Goal: Transaction & Acquisition: Purchase product/service

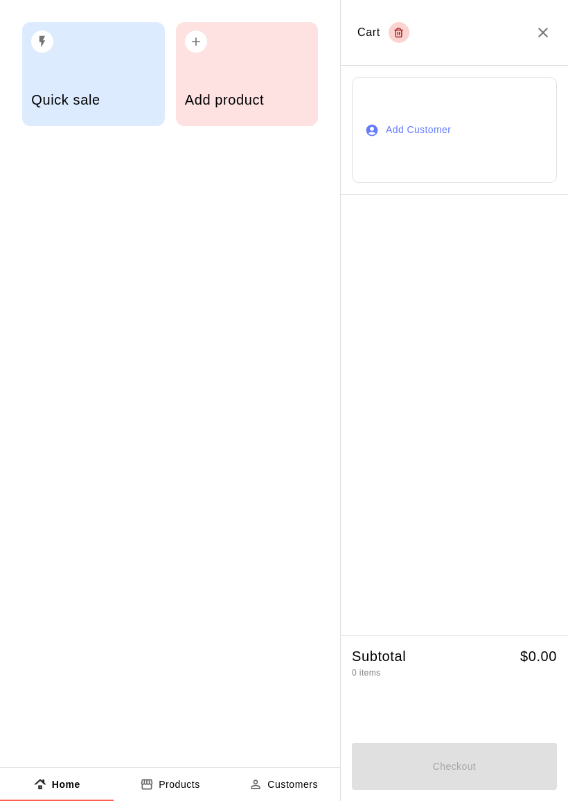
click at [263, 46] on div "button" at bounding box center [247, 37] width 124 height 30
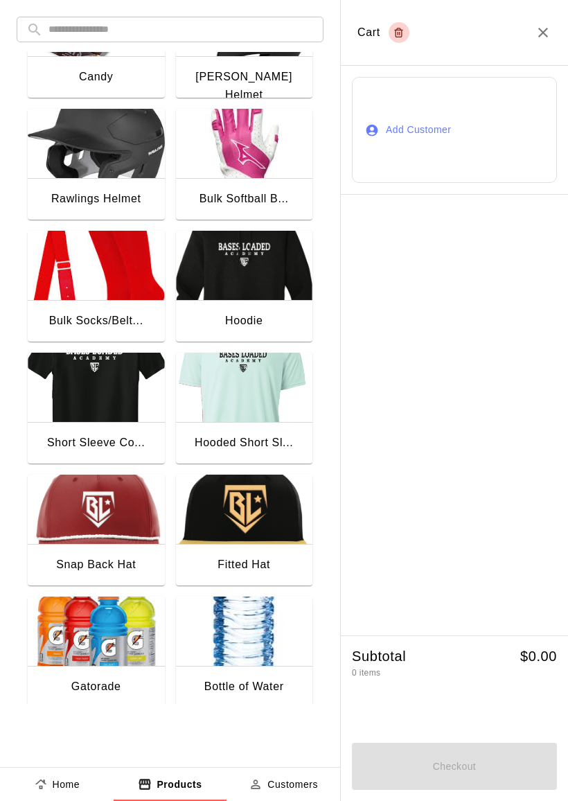
scroll to position [442, 0]
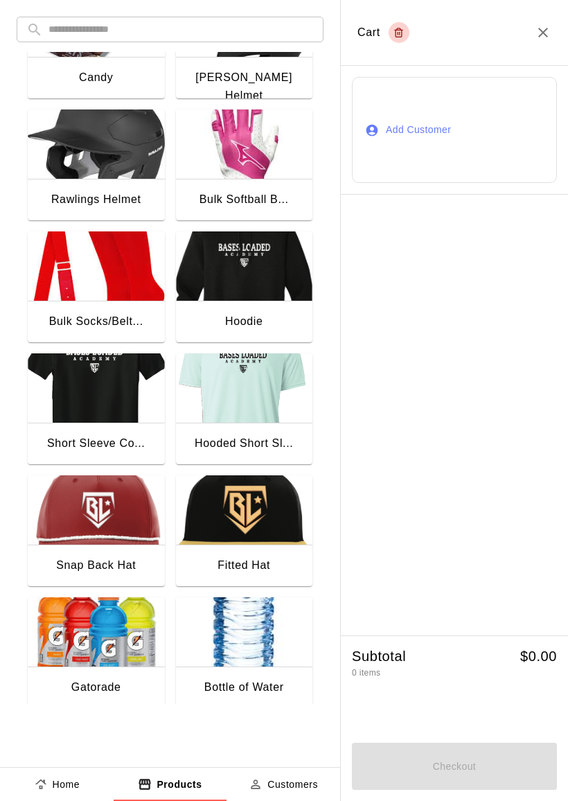
click at [259, 635] on img "button" at bounding box center [244, 631] width 137 height 69
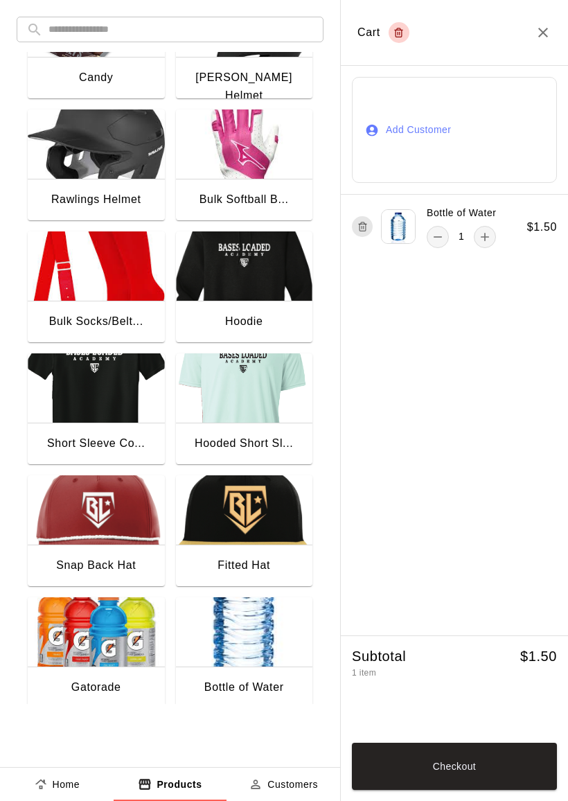
click at [258, 634] on img "button" at bounding box center [244, 631] width 137 height 69
click at [468, 772] on button "Checkout" at bounding box center [454, 766] width 205 height 47
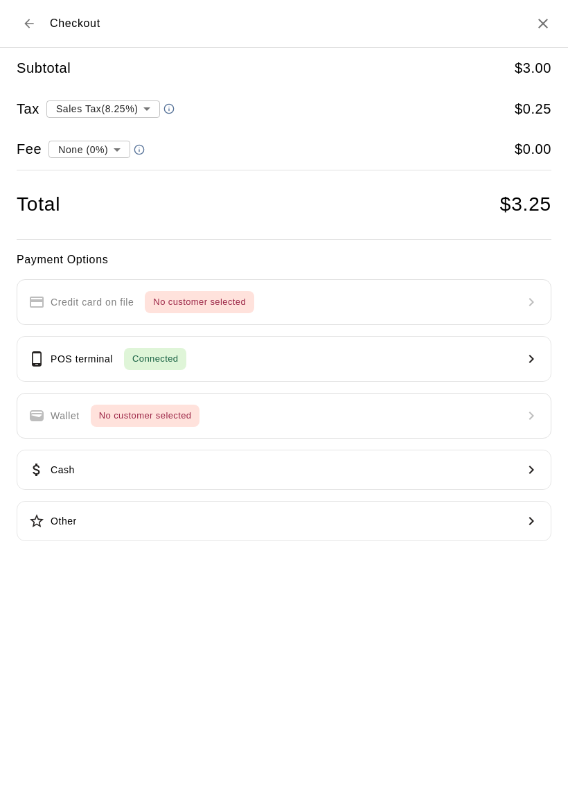
click at [101, 444] on div "Payment Options Credit card on file No customer selected POS terminal Connected…" at bounding box center [284, 396] width 535 height 291
click at [353, 460] on button "Cash" at bounding box center [284, 470] width 535 height 40
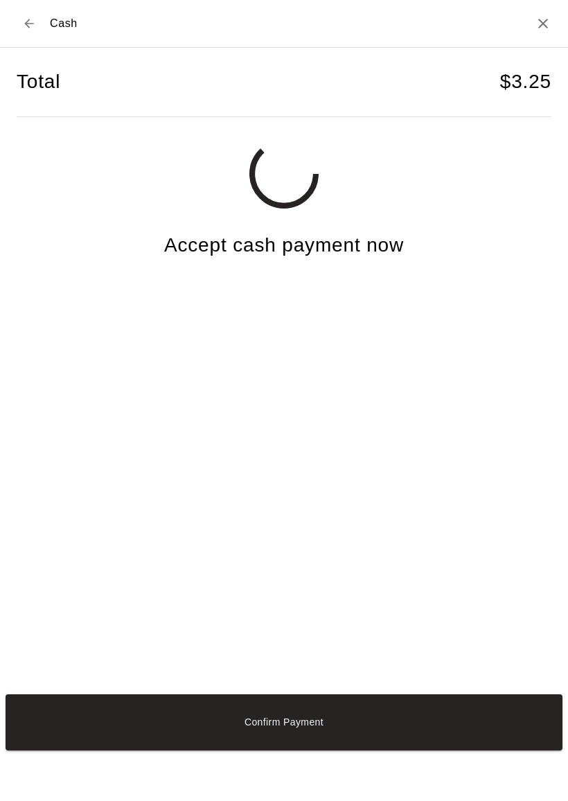
click at [437, 742] on button "Confirm Payment" at bounding box center [284, 723] width 557 height 56
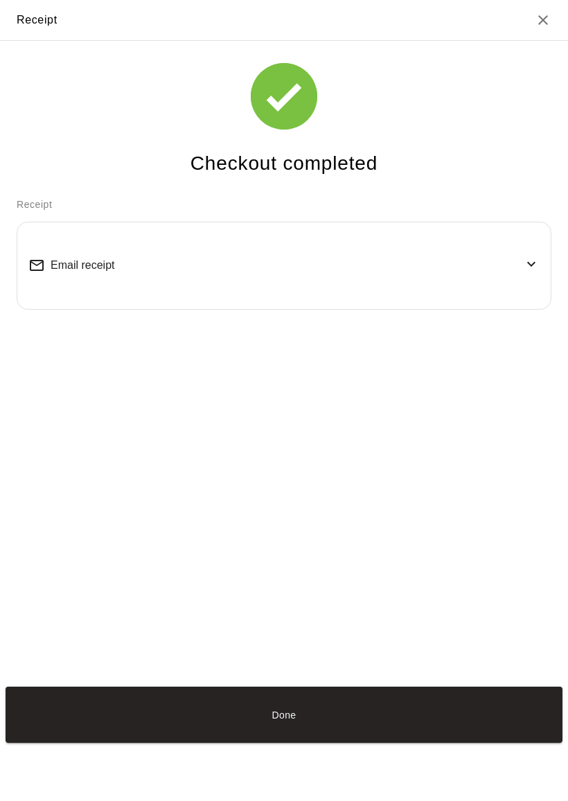
click at [103, 713] on button "Done" at bounding box center [284, 715] width 557 height 56
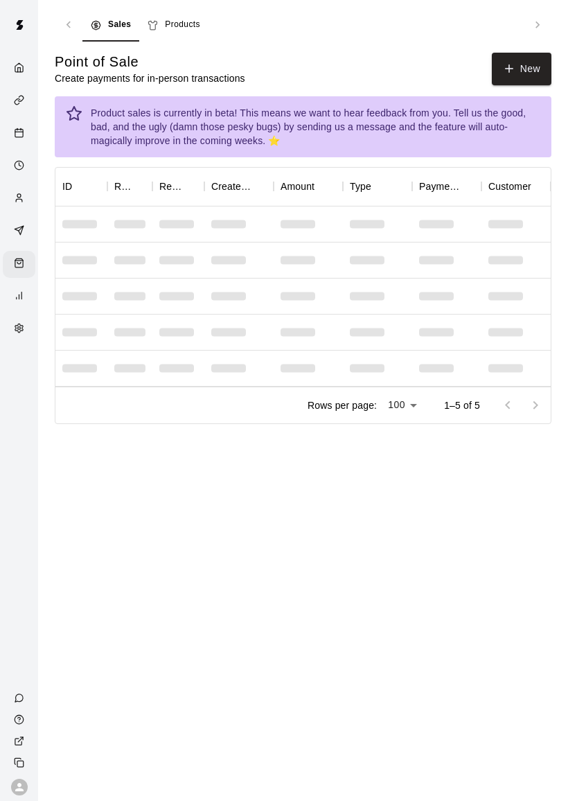
click at [533, 67] on button "New" at bounding box center [522, 69] width 60 height 33
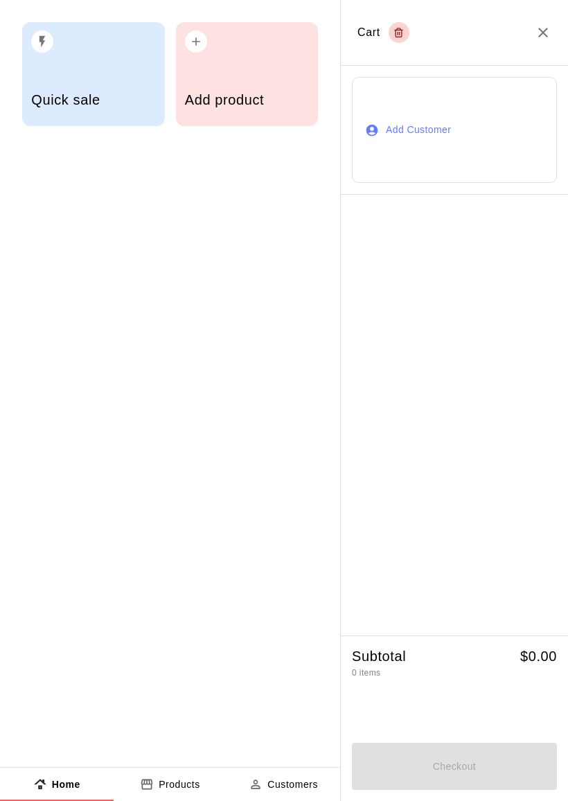
click at [207, 89] on div "Add product" at bounding box center [247, 101] width 124 height 49
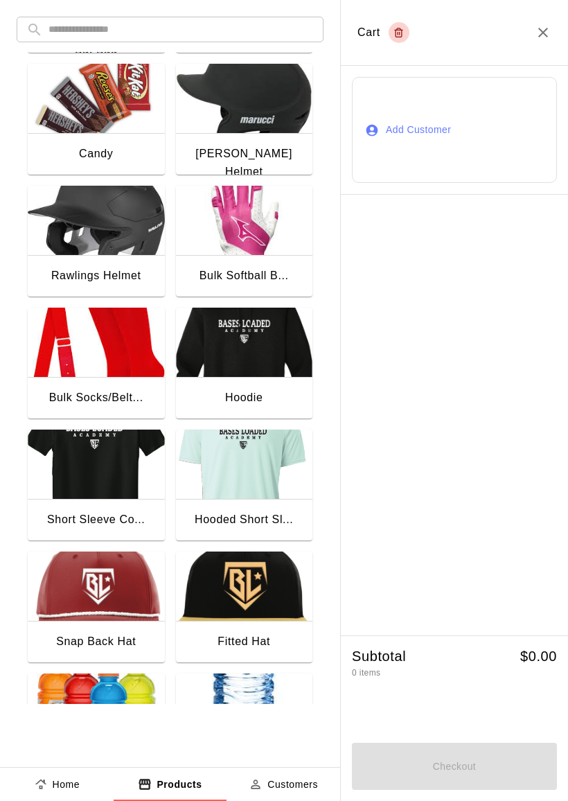
scroll to position [368, 0]
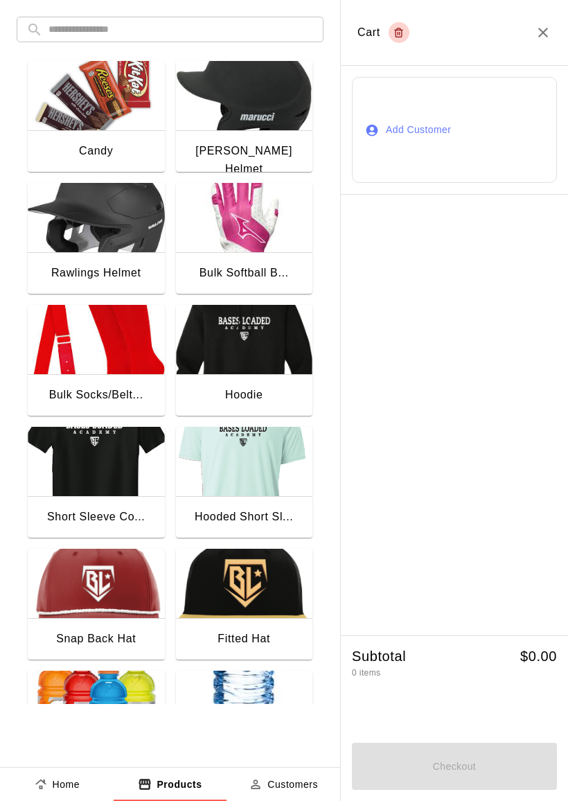
click at [74, 516] on div "Short Sleeve Co..." at bounding box center [96, 517] width 98 height 18
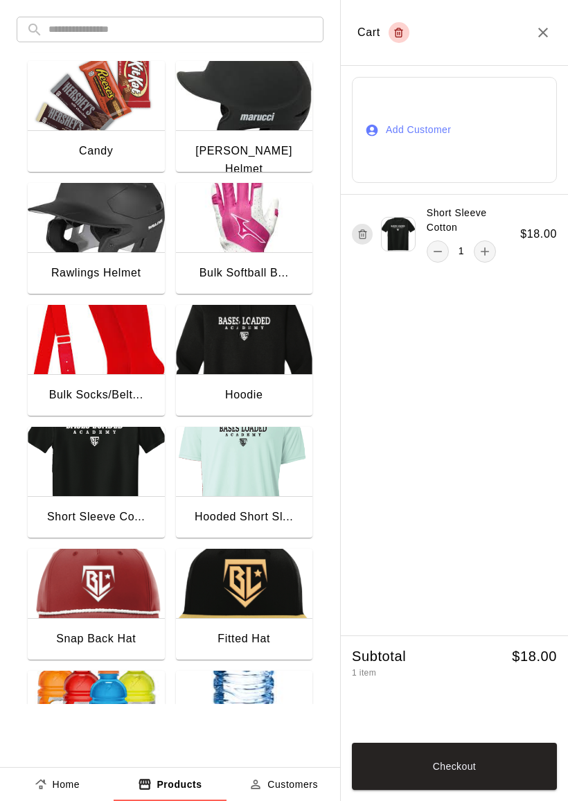
click at [293, 778] on p "Customers" at bounding box center [293, 785] width 51 height 15
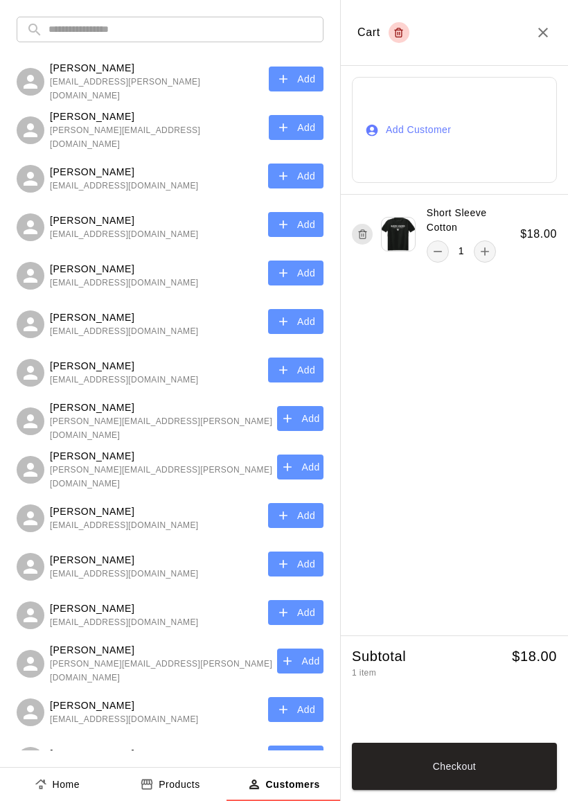
click at [186, 790] on p "Products" at bounding box center [180, 785] width 42 height 15
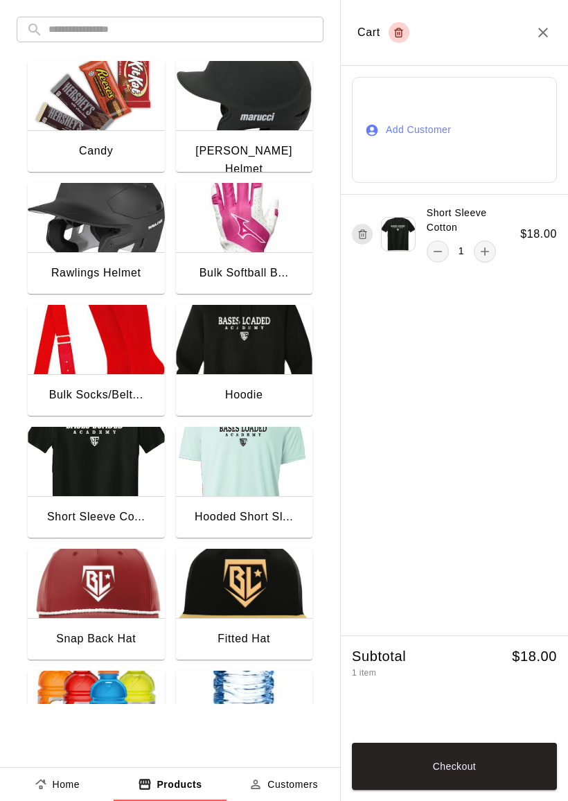
click at [501, 125] on button "Add Customer" at bounding box center [454, 130] width 205 height 106
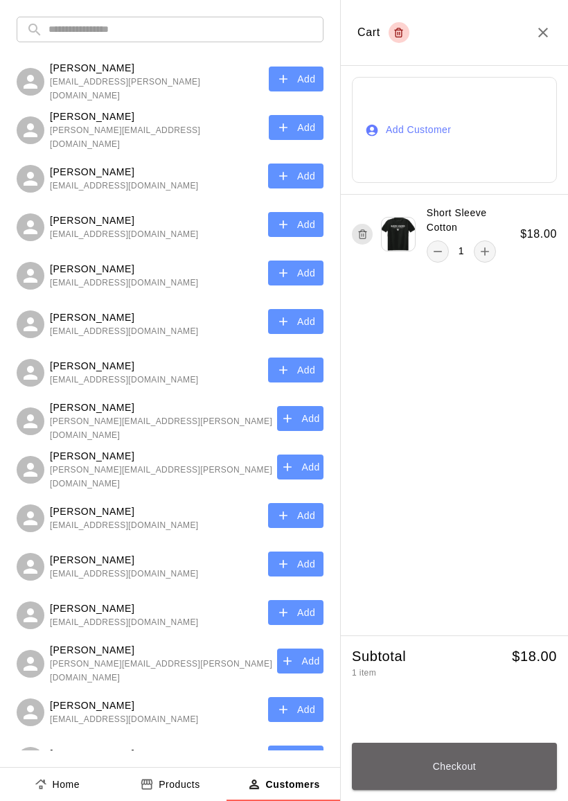
click at [417, 760] on button "Checkout" at bounding box center [454, 766] width 205 height 47
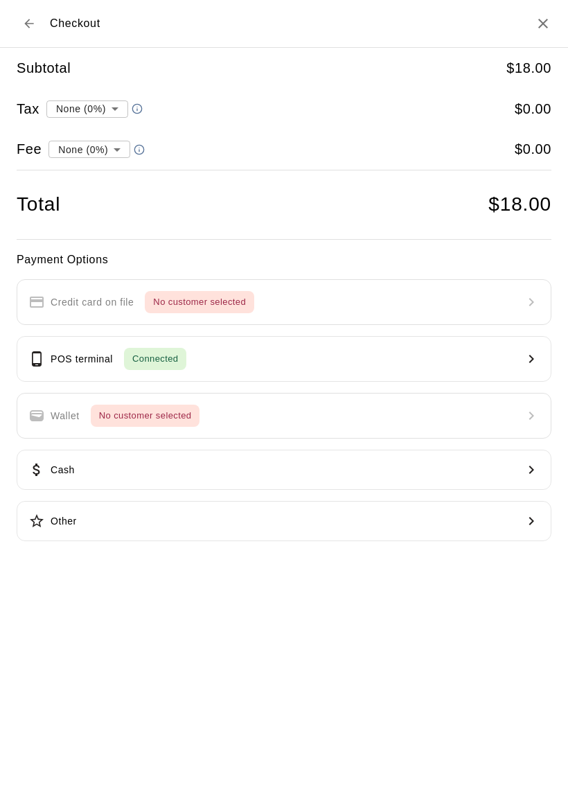
type input "**********"
click at [314, 342] on button "POS terminal Connected" at bounding box center [284, 359] width 535 height 46
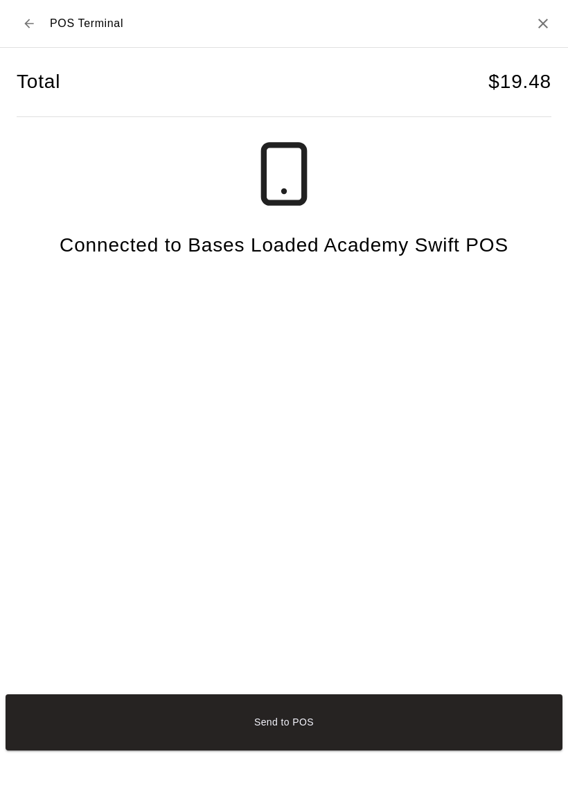
click at [339, 722] on button "Send to POS" at bounding box center [284, 723] width 557 height 56
